Goal: Information Seeking & Learning: Check status

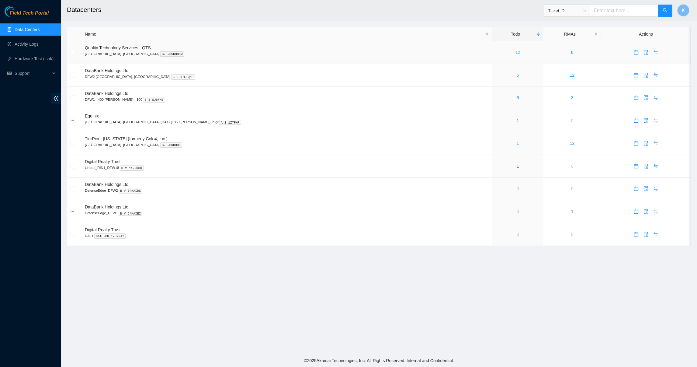
click at [515, 51] on link "12" at bounding box center [517, 52] width 5 height 5
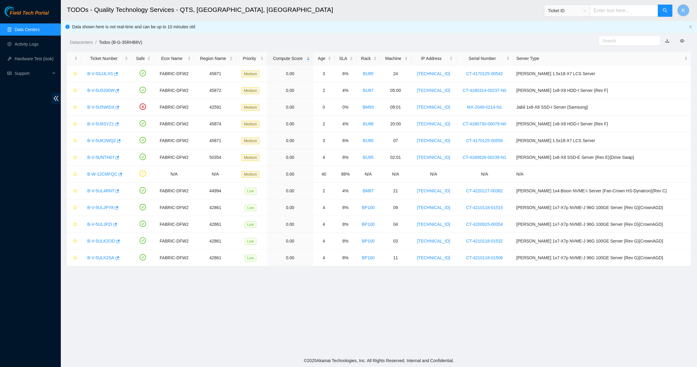
click at [433, 289] on main "TODOs - Quality Technology Services - QTS, Irving, TX Ticket ID K Data shown he…" at bounding box center [379, 177] width 636 height 354
drag, startPoint x: 468, startPoint y: 288, endPoint x: 351, endPoint y: 43, distance: 271.2
drag, startPoint x: 351, startPoint y: 43, endPoint x: 351, endPoint y: 281, distance: 237.5
drag, startPoint x: 351, startPoint y: 281, endPoint x: 317, endPoint y: 292, distance: 36.0
click at [317, 292] on main "TODOs - Quality Technology Services - QTS, Irving, TX Ticket ID K Data shown he…" at bounding box center [379, 177] width 636 height 354
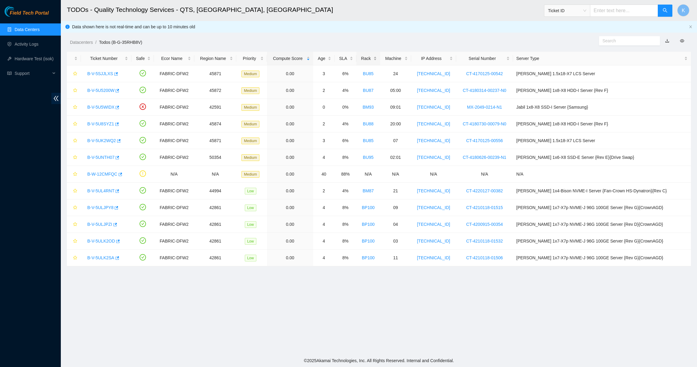
drag, startPoint x: 363, startPoint y: 286, endPoint x: 377, endPoint y: 54, distance: 232.4
drag, startPoint x: 377, startPoint y: 54, endPoint x: 339, endPoint y: 92, distance: 54.0
click at [334, 92] on td "2" at bounding box center [323, 90] width 21 height 17
click at [296, 49] on main "TODOs - Quality Technology Services - QTS, Irving, TX Ticket ID K Data shown he…" at bounding box center [379, 177] width 636 height 354
click at [15, 28] on link "Data Centers" at bounding box center [27, 29] width 25 height 5
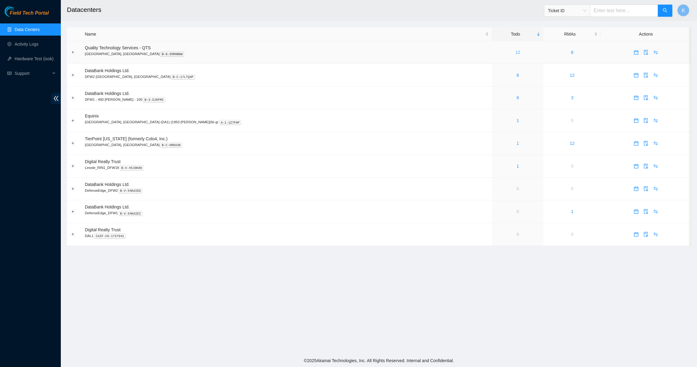
click at [515, 50] on link "12" at bounding box center [517, 52] width 5 height 5
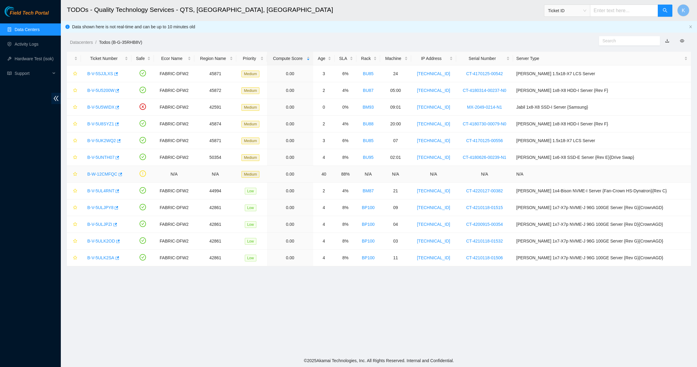
click at [93, 173] on link "B-W-12CMFQC" at bounding box center [102, 173] width 30 height 5
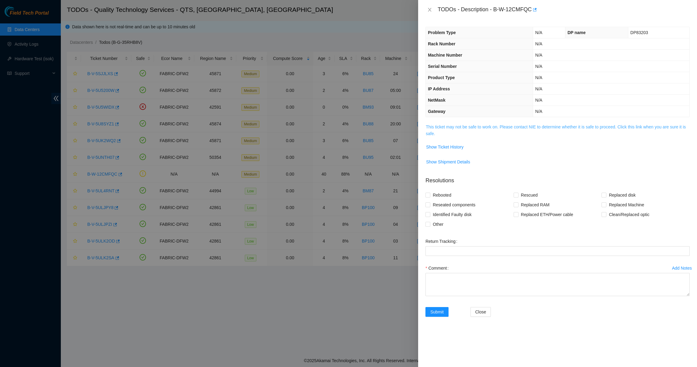
click at [501, 125] on link "This ticket may not be safe to work on. Please contact NIE to determine whether…" at bounding box center [556, 130] width 260 height 12
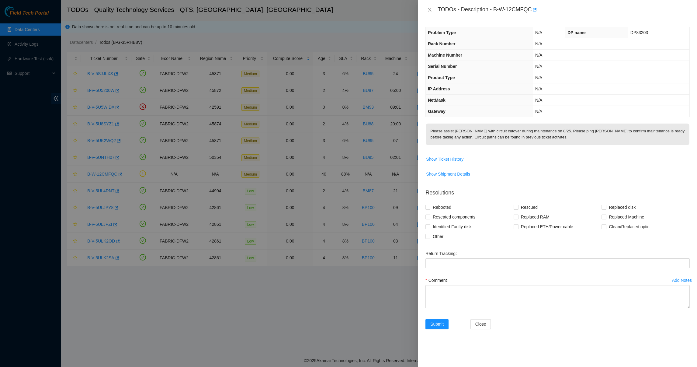
click at [494, 134] on p "Please assist Ryan D. with circuit cutover during maintenance on 8/25. Please p…" at bounding box center [558, 134] width 264 height 22
drag, startPoint x: 494, startPoint y: 134, endPoint x: 528, endPoint y: 111, distance: 40.9
click at [528, 111] on th "Gateway" at bounding box center [479, 111] width 107 height 11
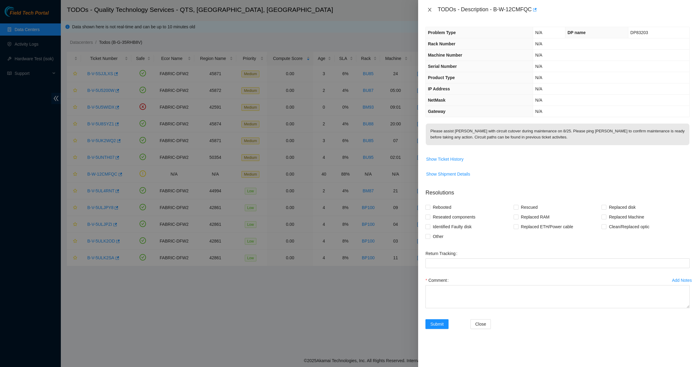
click at [429, 10] on icon "close" at bounding box center [429, 10] width 3 height 4
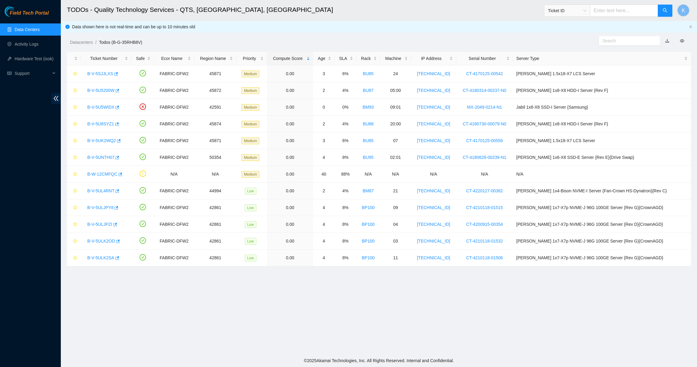
click at [26, 27] on link "Data Centers" at bounding box center [27, 29] width 25 height 5
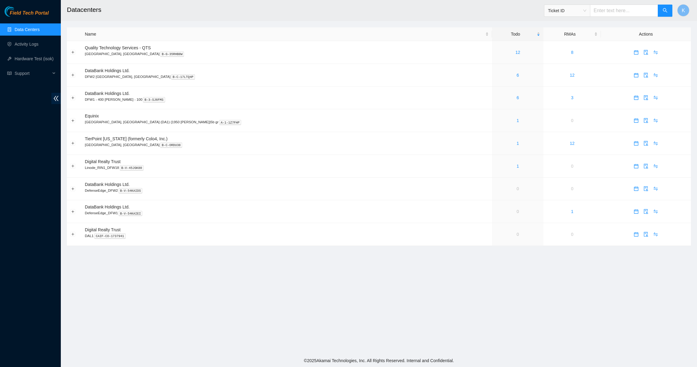
click at [614, 10] on input "text" at bounding box center [624, 11] width 68 height 12
paste input "B-V-5T5TPCI"
type input "B-V-5T5TPCI"
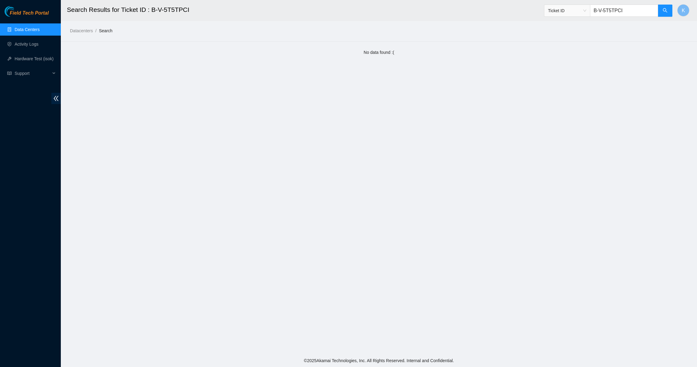
drag, startPoint x: 631, startPoint y: 10, endPoint x: 581, endPoint y: 2, distance: 49.9
click at [581, 2] on span "Ticket ID B-V-5T5TPCI" at bounding box center [608, 9] width 129 height 16
click at [33, 42] on link "Activity Logs" at bounding box center [27, 44] width 24 height 5
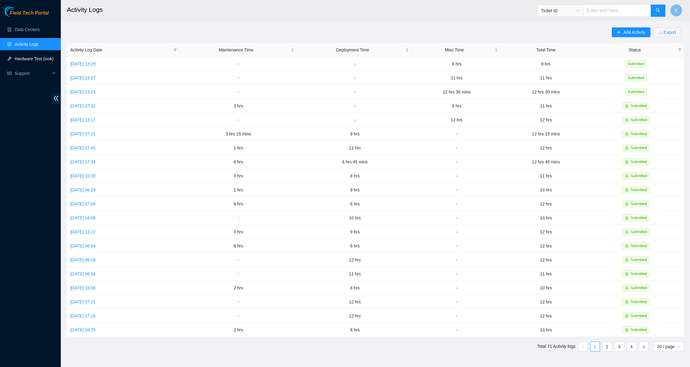
click at [32, 56] on link "Hardware Test (isok)" at bounding box center [34, 58] width 39 height 5
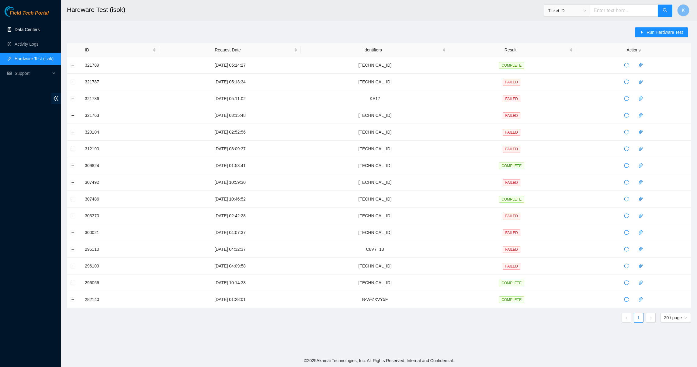
click at [32, 29] on link "Data Centers" at bounding box center [27, 29] width 25 height 5
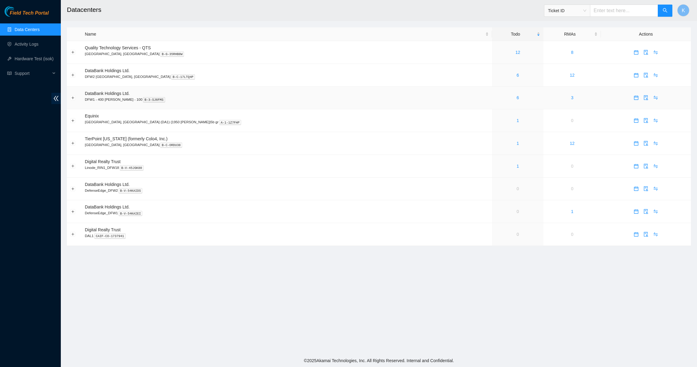
click at [495, 98] on div "6" at bounding box center [517, 97] width 45 height 7
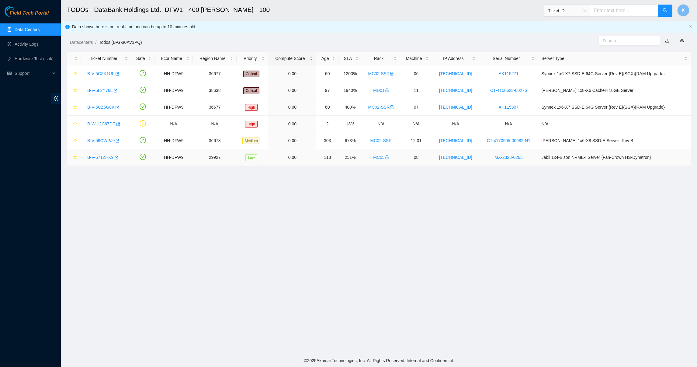
click at [389, 157] on link "MC05" at bounding box center [381, 157] width 16 height 5
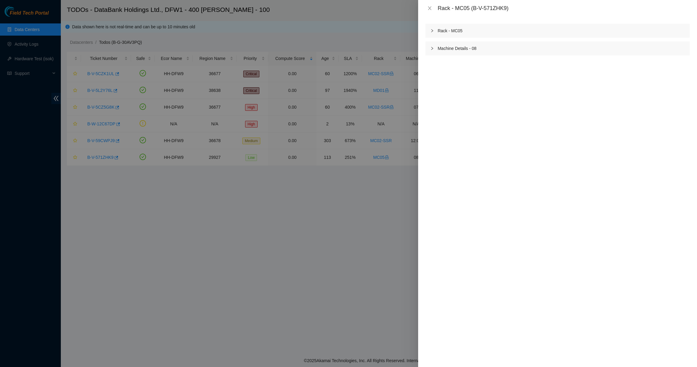
click at [437, 28] on div "Rack - MC05" at bounding box center [557, 31] width 264 height 14
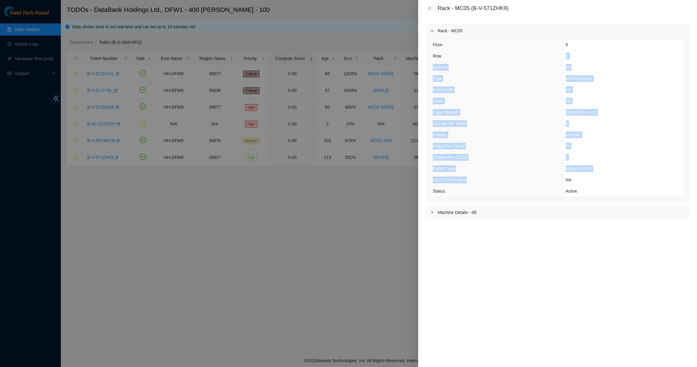
drag, startPoint x: 444, startPoint y: 61, endPoint x: 469, endPoint y: 178, distance: 119.6
click at [469, 178] on tbody "Floor 6 Row C Column 05 Type 4-Post Secure Post Width 19" Holes NA Cage Number …" at bounding box center [558, 117] width 254 height 157
drag, startPoint x: 469, startPoint y: 178, endPoint x: 582, endPoint y: 131, distance: 123.1
click at [582, 131] on td "208VAC" at bounding box center [623, 134] width 121 height 11
click at [609, 107] on td "DFW1.F6.A1.C2" at bounding box center [623, 112] width 121 height 11
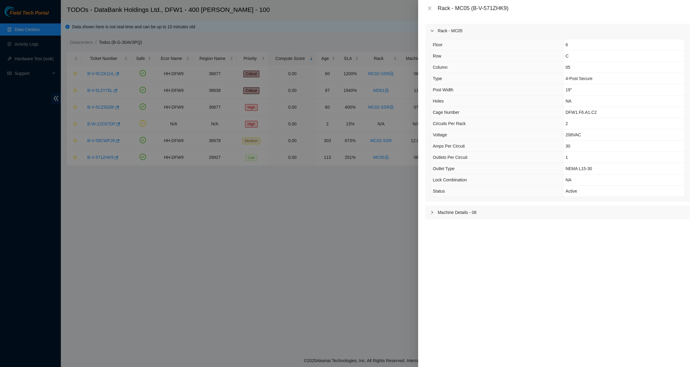
click at [434, 27] on div at bounding box center [433, 30] width 7 height 7
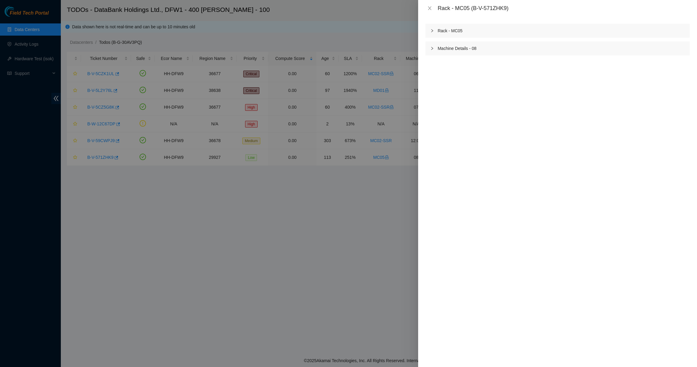
click at [428, 11] on div "Rack - MC05 (B-V-571ZHK9)" at bounding box center [557, 8] width 264 height 7
click at [428, 7] on icon "close" at bounding box center [429, 8] width 3 height 4
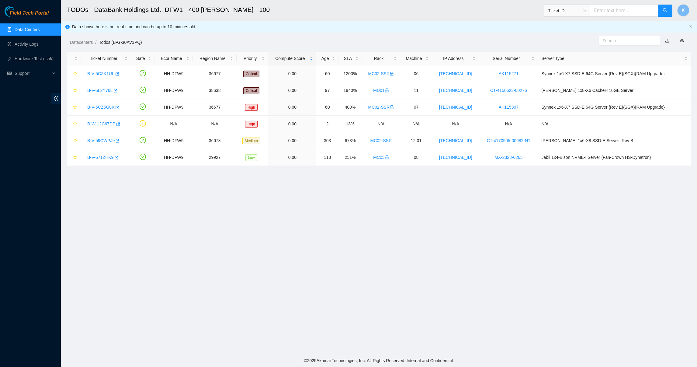
click at [31, 27] on link "Data Centers" at bounding box center [27, 29] width 25 height 5
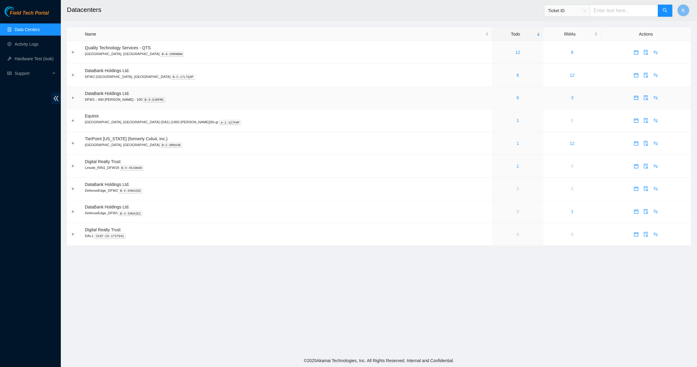
click at [495, 98] on div "6" at bounding box center [517, 97] width 45 height 7
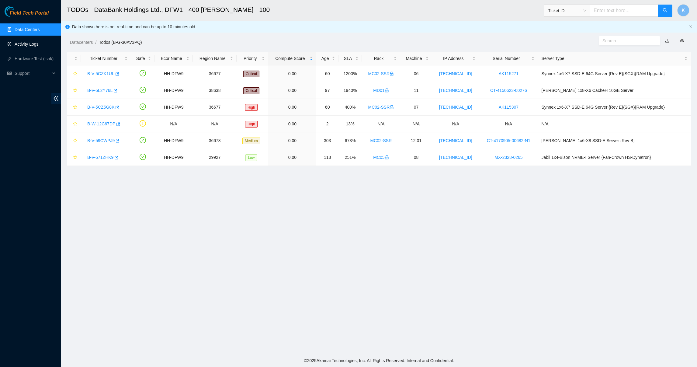
click at [39, 47] on link "Activity Logs" at bounding box center [27, 44] width 24 height 5
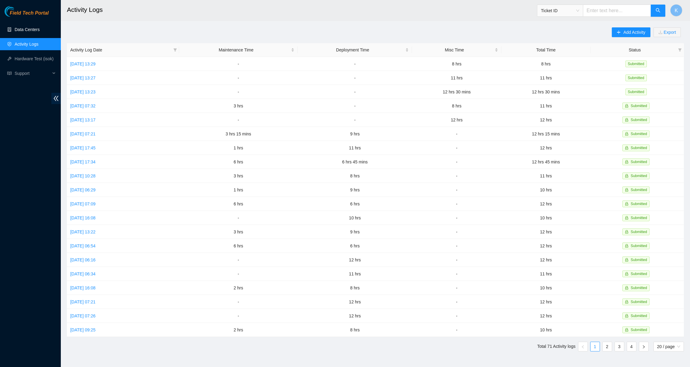
click at [29, 27] on link "Data Centers" at bounding box center [27, 29] width 25 height 5
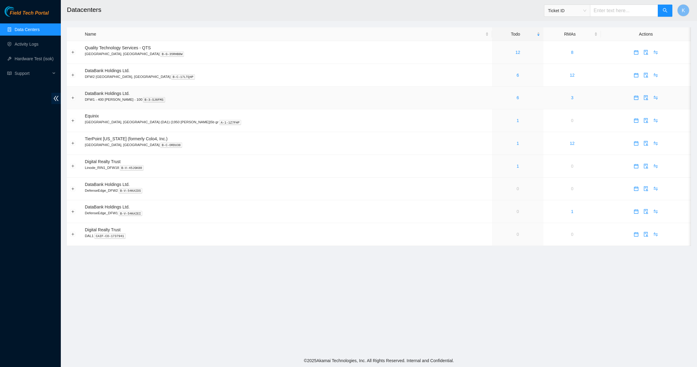
click at [492, 94] on td "6" at bounding box center [517, 98] width 51 height 23
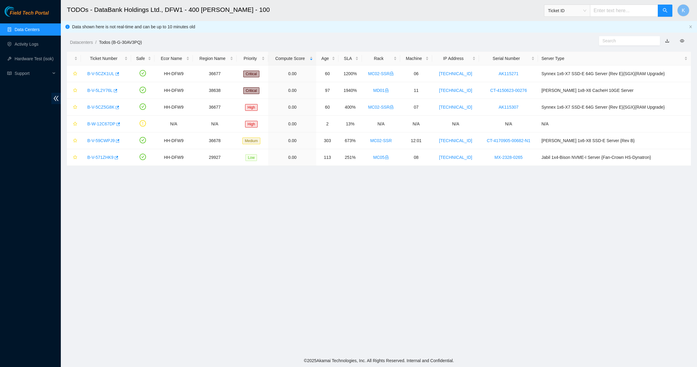
click at [394, 189] on main "TODOs - DataBank Holdings Ltd., DFW1 - 400 S. Akard - 100 Ticket ID K Data show…" at bounding box center [379, 177] width 636 height 354
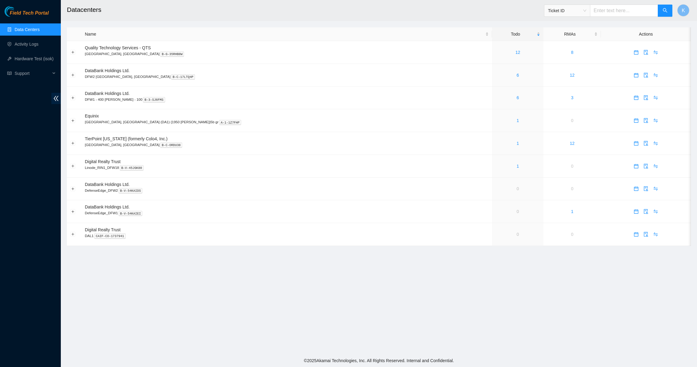
click at [610, 3] on span "Ticket ID" at bounding box center [608, 9] width 129 height 16
click at [614, 11] on input "text" at bounding box center [624, 11] width 68 height 12
paste input "B-V-5T5TPCI"
type input "B-V-5T5TPCI"
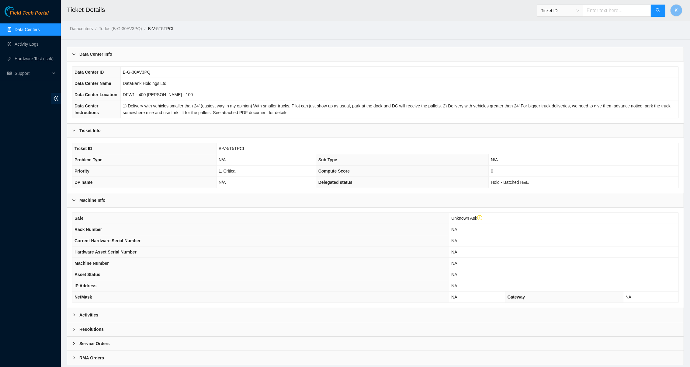
scroll to position [32, 0]
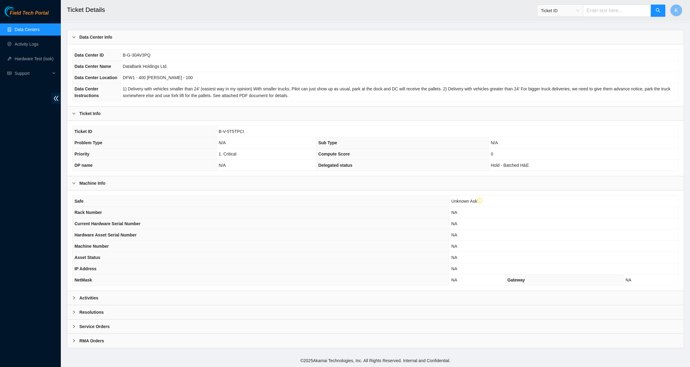
click at [81, 296] on b "Activities" at bounding box center [88, 297] width 19 height 7
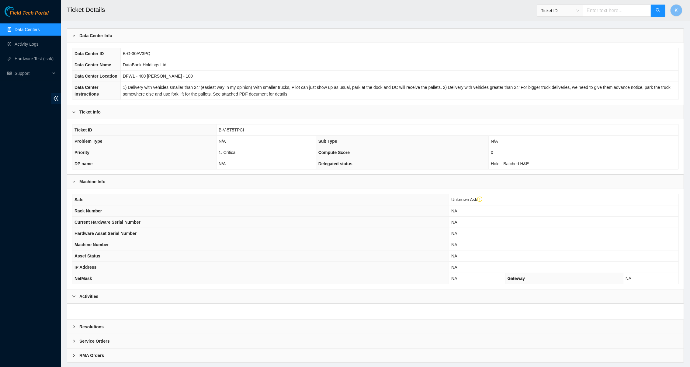
scroll to position [48, 0]
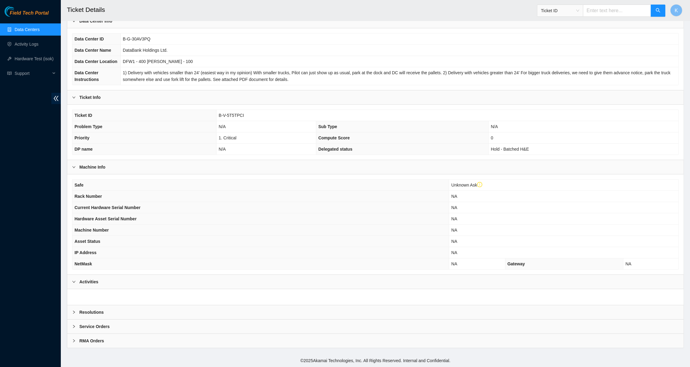
click at [88, 309] on b "Resolutions" at bounding box center [91, 312] width 24 height 7
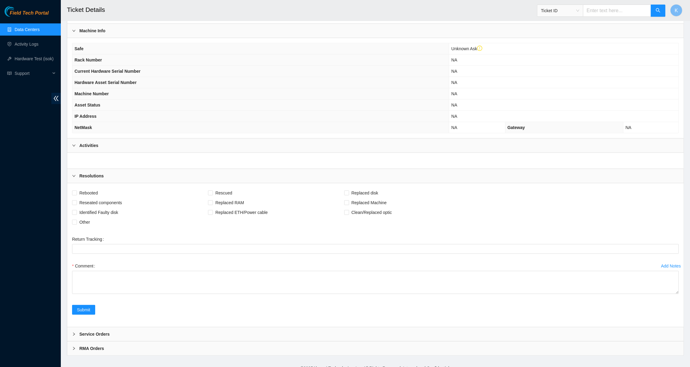
scroll to position [192, 0]
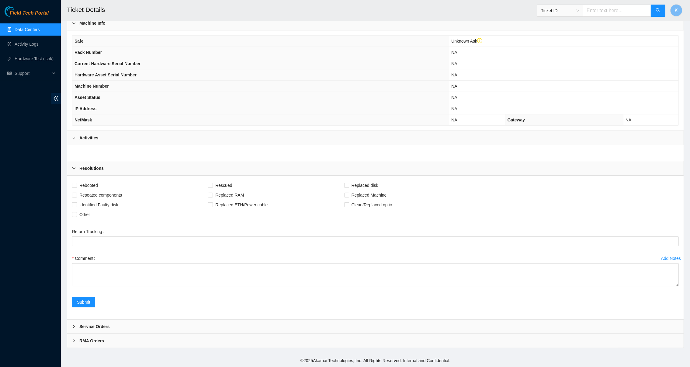
click at [88, 327] on b "Service Orders" at bounding box center [94, 326] width 30 height 7
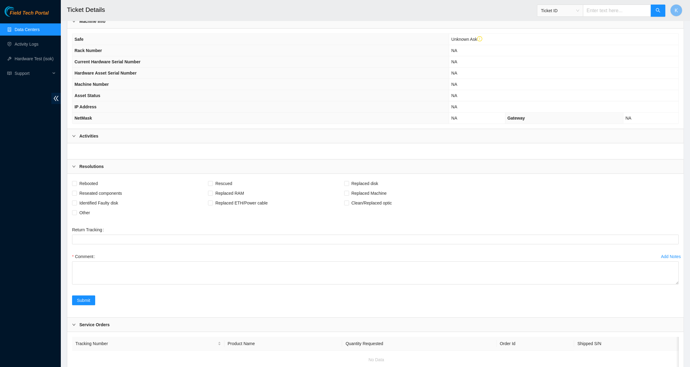
scroll to position [242, 0]
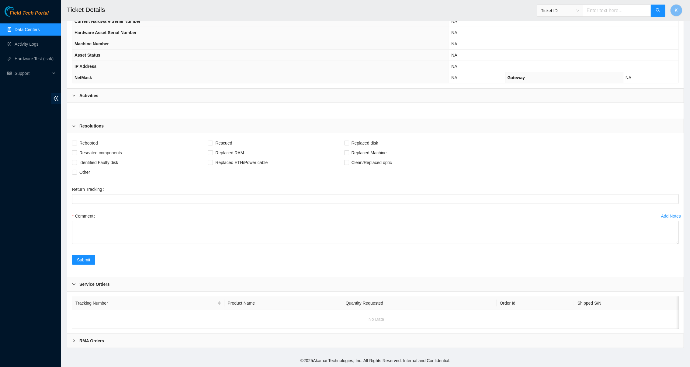
click at [88, 340] on b "RMA Orders" at bounding box center [91, 340] width 25 height 7
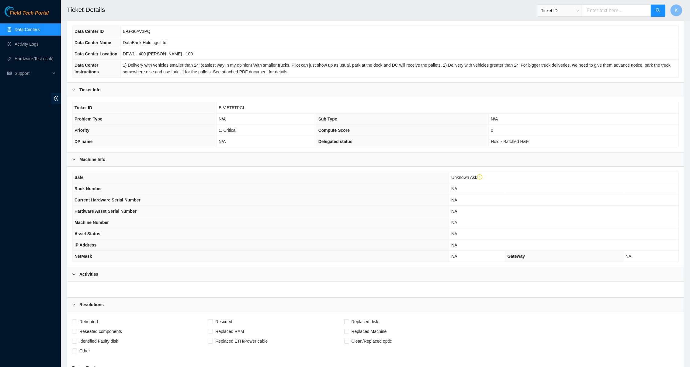
scroll to position [36, 0]
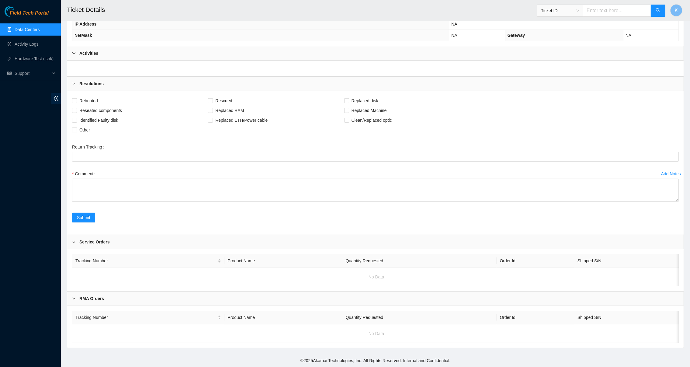
click at [96, 235] on div "Service Orders" at bounding box center [375, 242] width 616 height 14
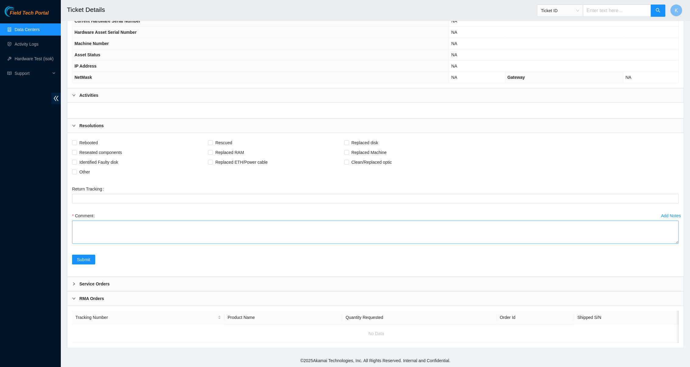
scroll to position [242, 0]
click at [90, 295] on b "RMA Orders" at bounding box center [91, 298] width 25 height 7
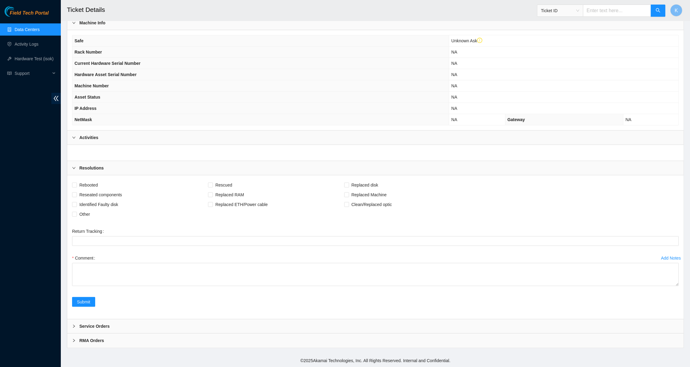
scroll to position [192, 0]
click at [92, 171] on div "Resolutions" at bounding box center [375, 168] width 616 height 14
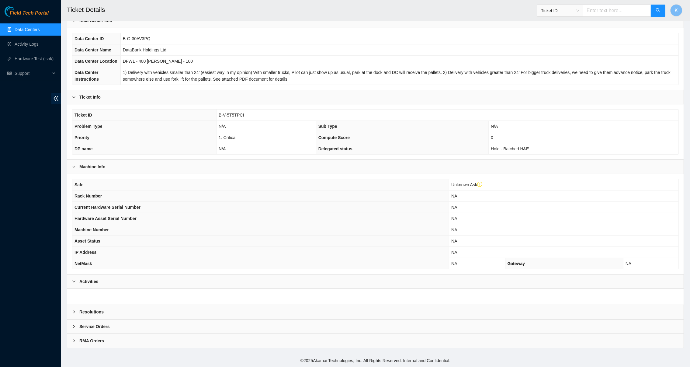
scroll to position [48, 0]
click at [85, 280] on b "Activities" at bounding box center [88, 281] width 19 height 7
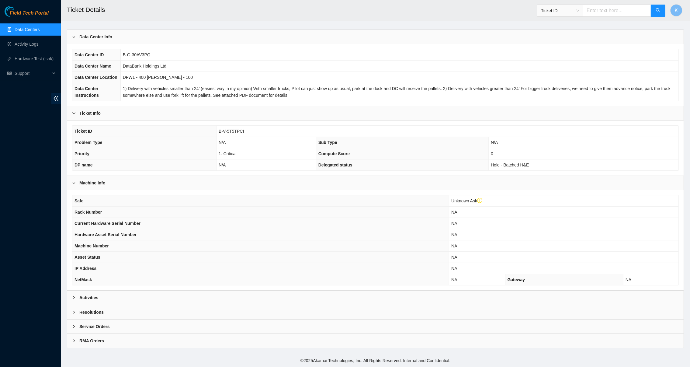
scroll to position [32, 0]
click at [87, 299] on b "Activities" at bounding box center [88, 297] width 19 height 7
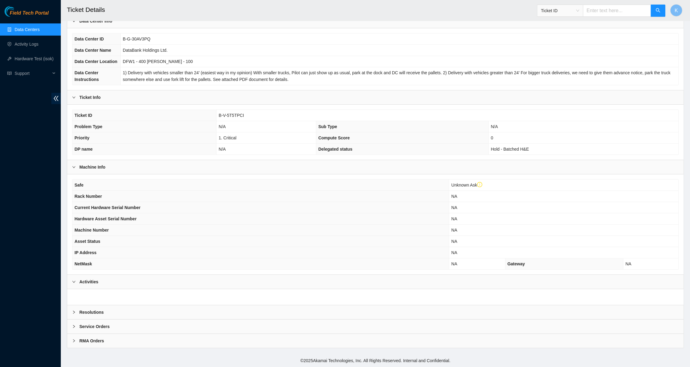
scroll to position [48, 0]
click at [40, 28] on link "Data Centers" at bounding box center [27, 29] width 25 height 5
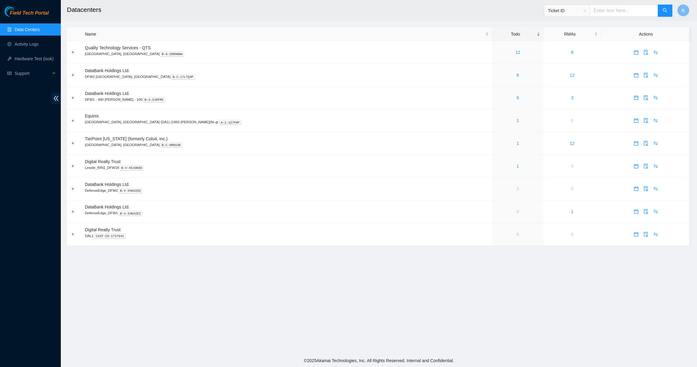
drag, startPoint x: 506, startPoint y: 12, endPoint x: 532, endPoint y: 14, distance: 25.9
click at [506, 12] on h2 "Datacenters" at bounding box center [306, 9] width 479 height 19
click at [609, 8] on input "text" at bounding box center [624, 11] width 68 height 12
paste input "B-V-5T5TPCI"
type input "B-V-5T5TPCI"
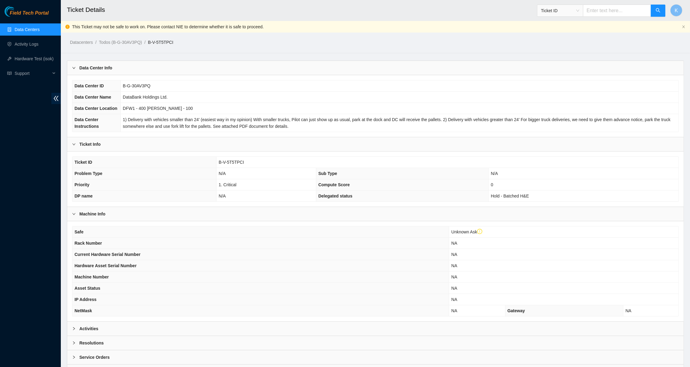
scroll to position [32, 0]
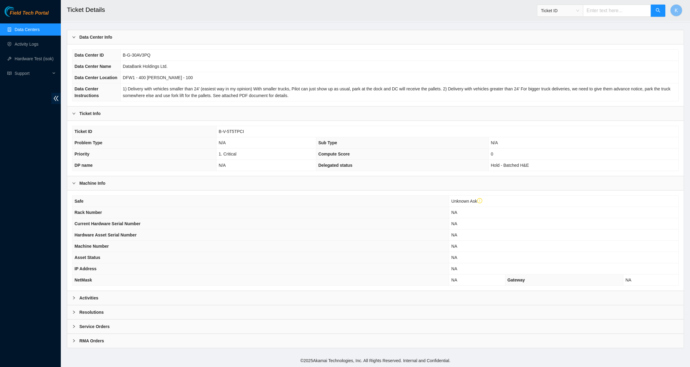
click at [165, 96] on span "1) Delivery with vehicles smaller than 24’ (easiest way in my opinion) With sma…" at bounding box center [397, 92] width 548 height 12
click at [75, 297] on icon "right" at bounding box center [74, 298] width 4 height 4
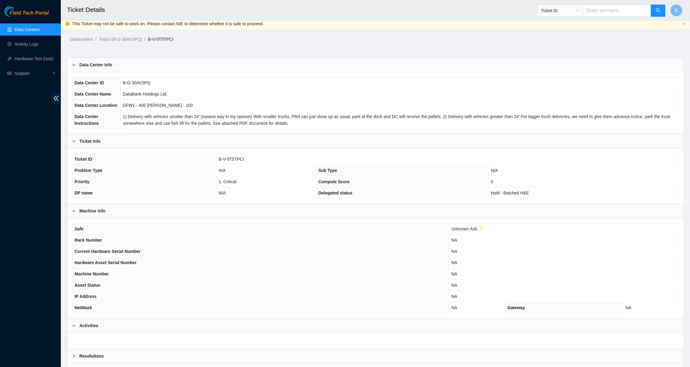
scroll to position [4, 0]
click at [136, 22] on div "Datacenters / Todos (B-G-30AV3PQ) / B-V-5T5TPCI /" at bounding box center [297, 25] width 472 height 34
click at [184, 26] on div "Datacenters / Todos (B-G-30AV3PQ) / B-V-5T5TPCI /" at bounding box center [297, 25] width 472 height 34
click at [234, 23] on div "Datacenters / Todos (B-G-30AV3PQ) / B-V-5T5TPCI /" at bounding box center [297, 25] width 472 height 34
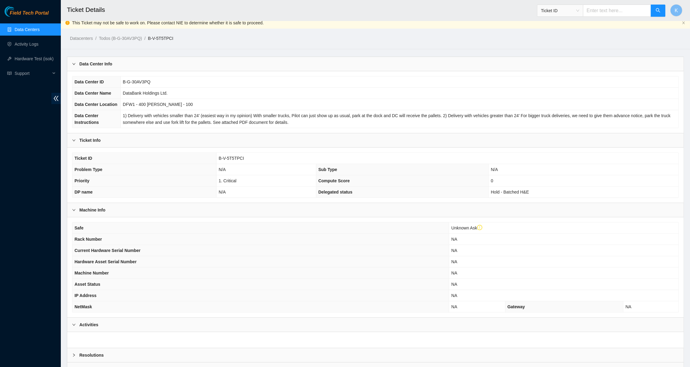
click at [178, 47] on main "Ticket Details Ticket ID K This Ticket may not be safe to work on. Please conta…" at bounding box center [375, 196] width 629 height 401
click at [34, 32] on link "Data Centers" at bounding box center [27, 29] width 25 height 5
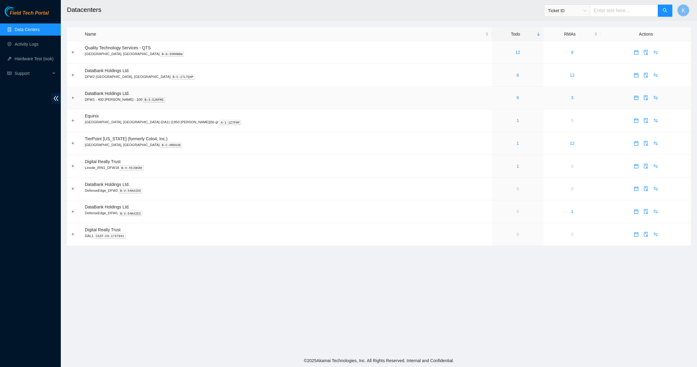
click at [495, 98] on div "6" at bounding box center [517, 97] width 45 height 7
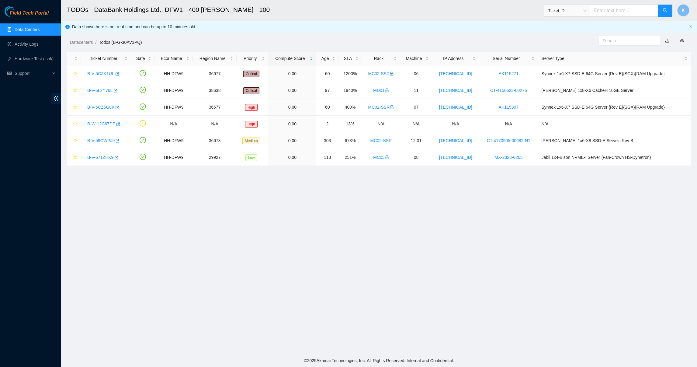
click at [391, 207] on main "TODOs - DataBank Holdings Ltd., DFW1 - 400 [PERSON_NAME] - 100 Ticket ID K Data…" at bounding box center [379, 177] width 636 height 354
click at [26, 46] on link "Activity Logs" at bounding box center [27, 44] width 24 height 5
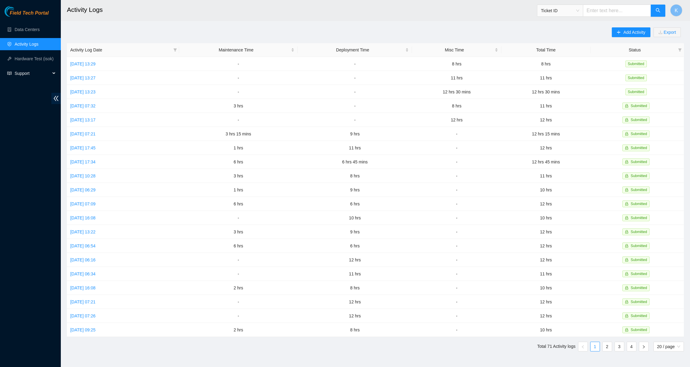
click at [23, 72] on span "Support" at bounding box center [33, 73] width 36 height 12
click at [19, 101] on link "FT Training" at bounding box center [26, 102] width 22 height 5
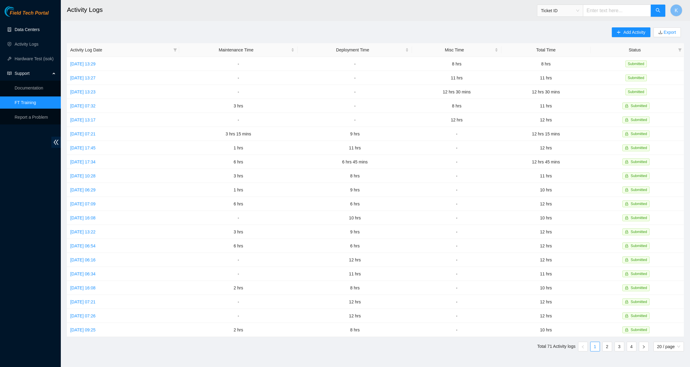
click at [15, 27] on link "Data Centers" at bounding box center [27, 29] width 25 height 5
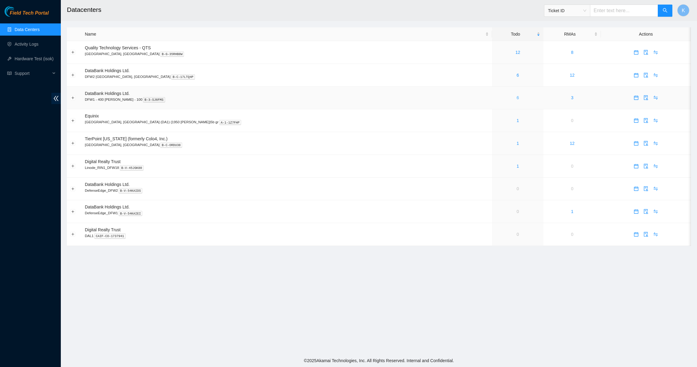
click at [517, 98] on link "6" at bounding box center [518, 97] width 2 height 5
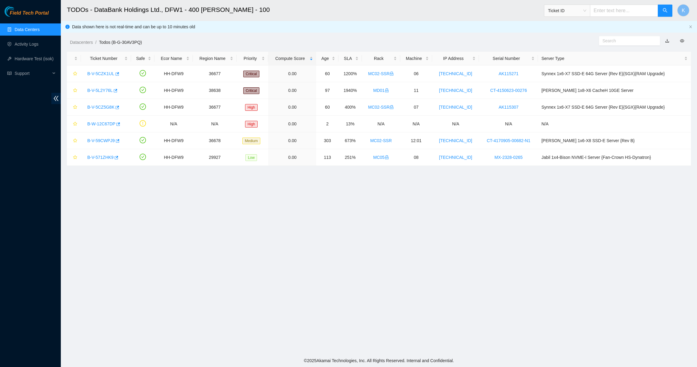
drag, startPoint x: 532, startPoint y: 50, endPoint x: 537, endPoint y: 47, distance: 5.3
click at [532, 50] on main "TODOs - DataBank Holdings Ltd., DFW1 - 400 [PERSON_NAME] - 100 Ticket ID K Data…" at bounding box center [379, 177] width 636 height 354
click at [612, 11] on input "text" at bounding box center [624, 11] width 68 height 12
paste input "B-V-5T5TPCI"
type input "B-V-5T5TPCI"
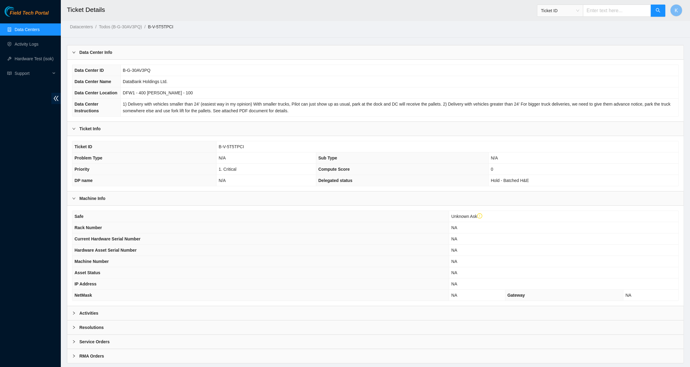
scroll to position [14, 0]
click at [76, 317] on div at bounding box center [75, 314] width 7 height 7
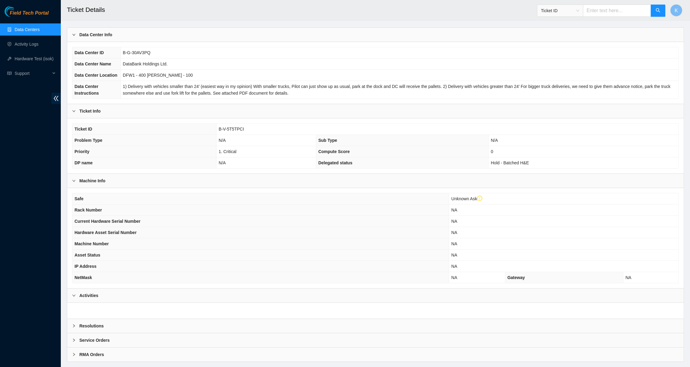
scroll to position [34, 0]
click at [28, 23] on ul "Data Centers Activity Logs Hardware Test (isok) Support" at bounding box center [30, 51] width 61 height 58
click at [28, 27] on link "Data Centers" at bounding box center [27, 29] width 25 height 5
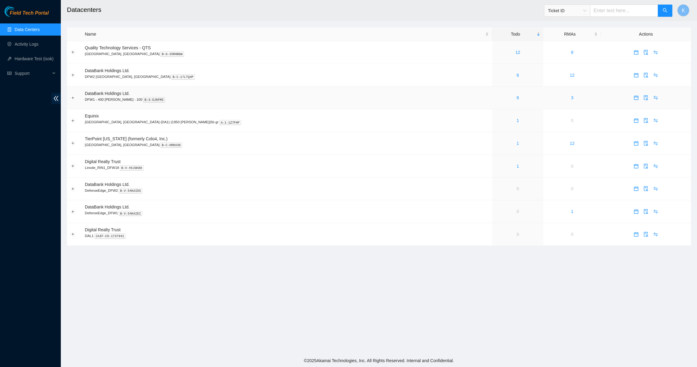
click at [495, 97] on div "6" at bounding box center [517, 97] width 45 height 7
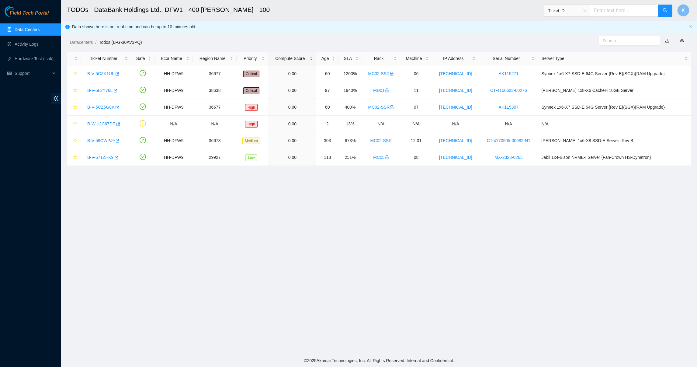
drag, startPoint x: 518, startPoint y: 8, endPoint x: 535, endPoint y: 9, distance: 17.9
click at [518, 8] on h2 "TODOs - DataBank Holdings Ltd., DFW1 - 400 [PERSON_NAME] - 100" at bounding box center [306, 9] width 479 height 19
click at [609, 6] on input "text" at bounding box center [624, 11] width 68 height 12
paste input "B-V-5T5TPCI"
type input "B-V-5T5TPCI"
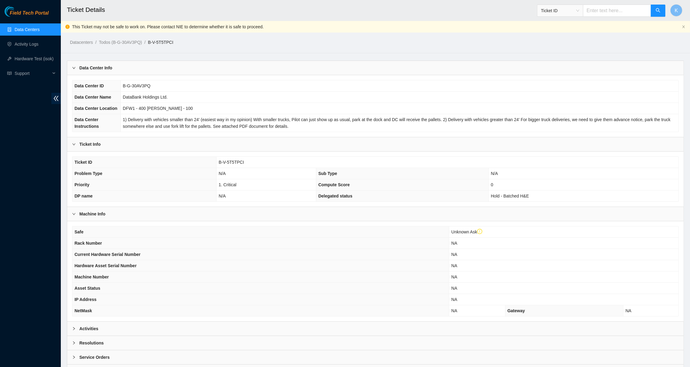
scroll to position [32, 0]
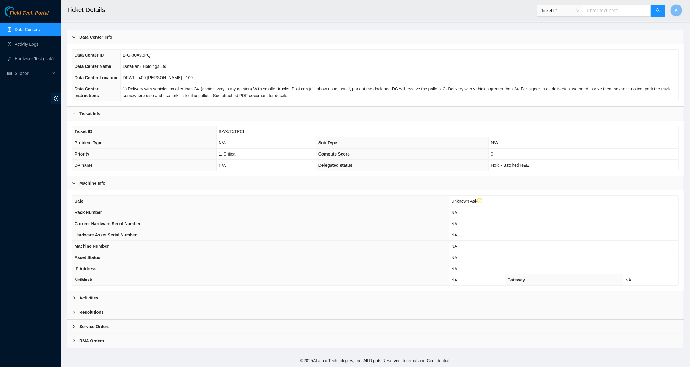
click at [87, 295] on b "Activities" at bounding box center [88, 297] width 19 height 7
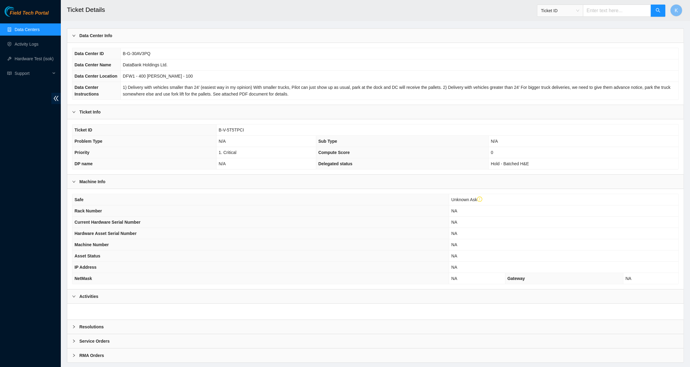
click at [85, 327] on b "Resolutions" at bounding box center [91, 326] width 24 height 7
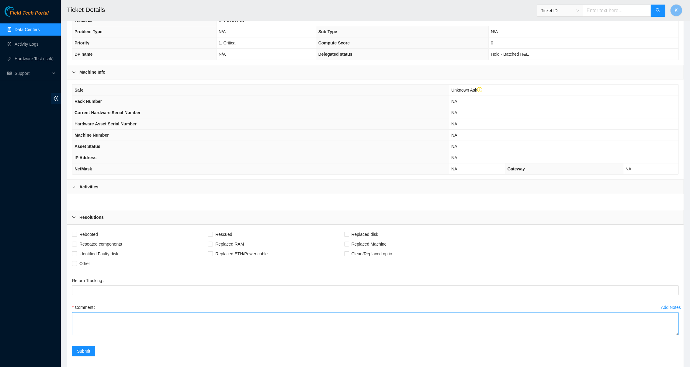
scroll to position [192, 0]
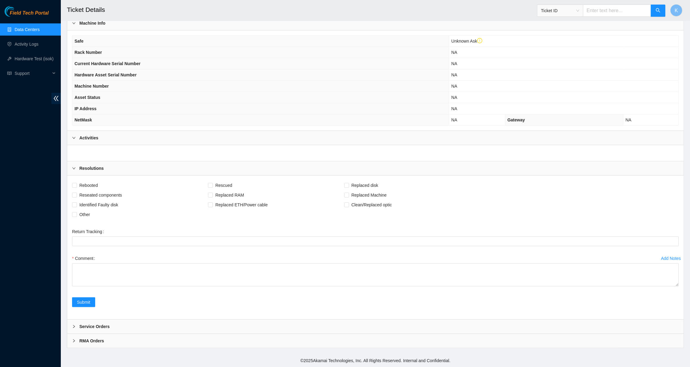
click at [98, 327] on b "Service Orders" at bounding box center [94, 326] width 30 height 7
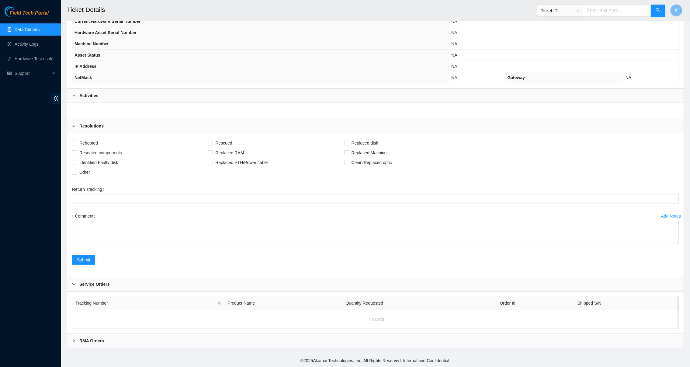
click at [96, 341] on b "RMA Orders" at bounding box center [91, 340] width 25 height 7
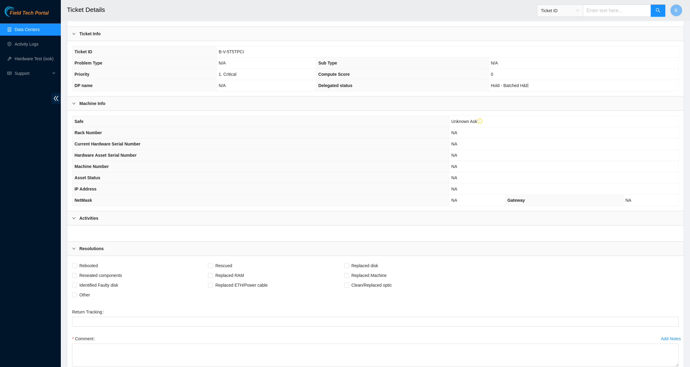
scroll to position [0, 0]
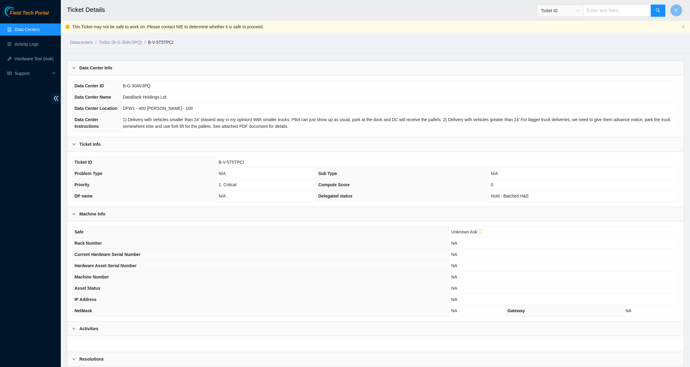
click at [146, 108] on span "DFW1 - 400 [PERSON_NAME] - 100" at bounding box center [158, 108] width 70 height 5
